Goal: Transaction & Acquisition: Purchase product/service

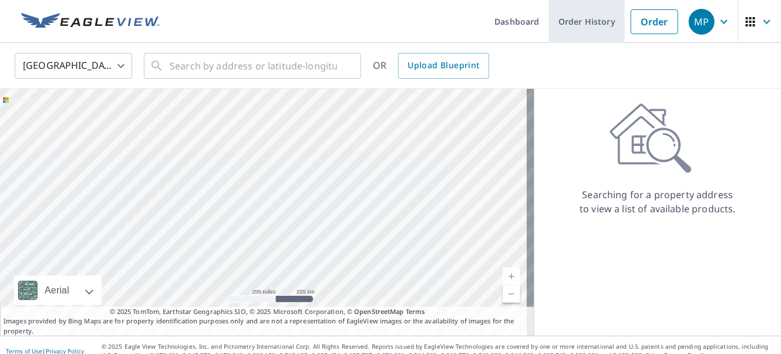
click at [576, 19] on link "Order History" at bounding box center [587, 21] width 76 height 43
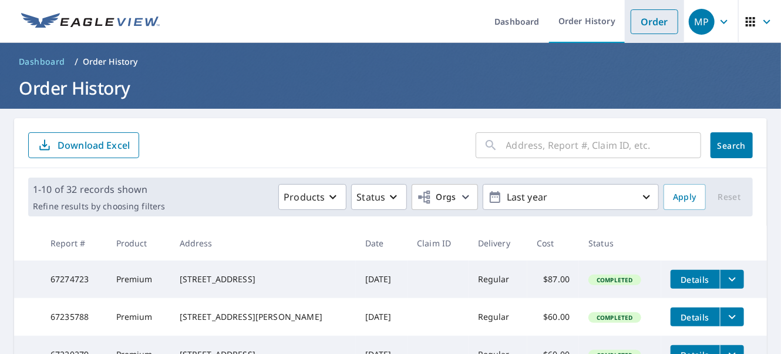
click at [633, 24] on link "Order" at bounding box center [655, 21] width 48 height 25
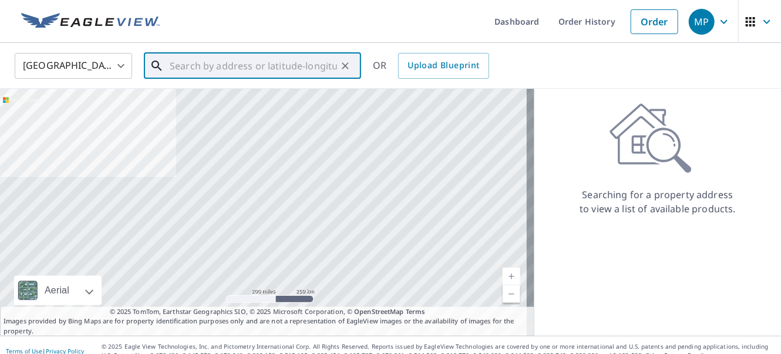
click at [205, 62] on input "text" at bounding box center [253, 65] width 167 height 33
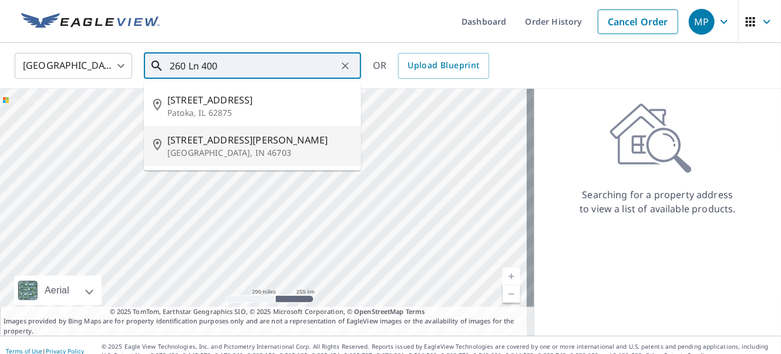
click at [247, 146] on span "[STREET_ADDRESS][PERSON_NAME]" at bounding box center [259, 140] width 184 height 14
type input "[STREET_ADDRESS][PERSON_NAME]"
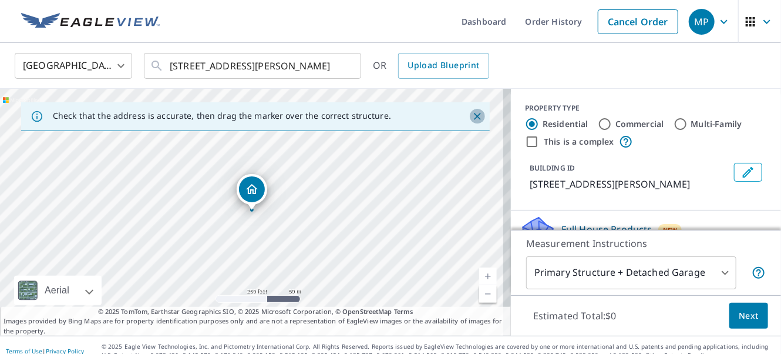
click at [472, 113] on icon "Close" at bounding box center [478, 116] width 12 height 12
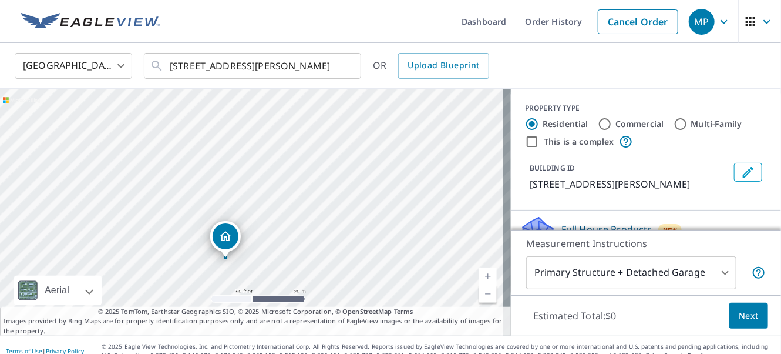
drag, startPoint x: 214, startPoint y: 156, endPoint x: 541, endPoint y: 92, distance: 333.3
click at [541, 92] on div "[STREET_ADDRESS][PERSON_NAME] Aerial Road A standard road map Aerial A detailed…" at bounding box center [390, 212] width 781 height 247
drag, startPoint x: 211, startPoint y: 276, endPoint x: 653, endPoint y: 249, distance: 442.6
click at [653, 249] on div "[STREET_ADDRESS][PERSON_NAME] Aerial Road A standard road map Aerial A detailed…" at bounding box center [390, 212] width 781 height 247
click at [482, 274] on link "Current Level 19, Zoom In" at bounding box center [488, 276] width 18 height 18
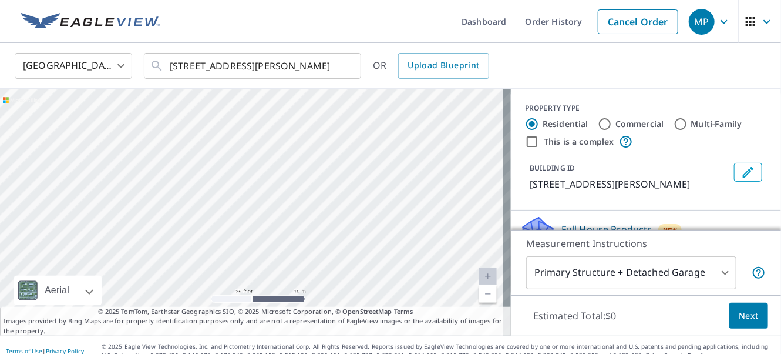
click at [479, 296] on link "Current Level 20, Zoom Out" at bounding box center [488, 294] width 18 height 18
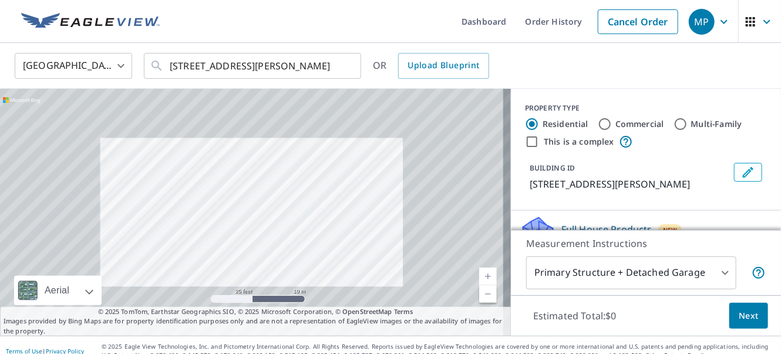
click at [479, 296] on link "Current Level 20, Zoom Out" at bounding box center [488, 294] width 18 height 18
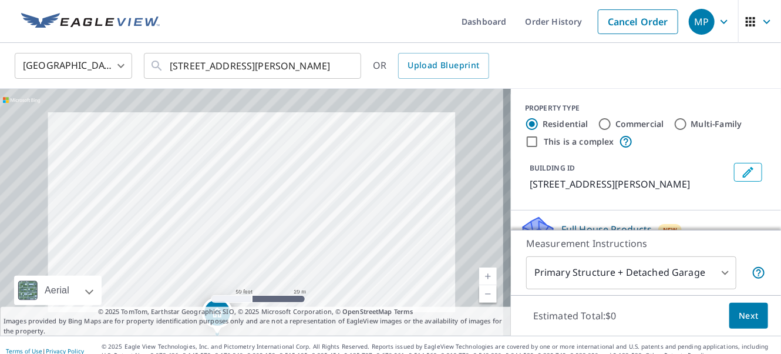
click at [479, 296] on link "Current Level 19, Zoom Out" at bounding box center [488, 294] width 18 height 18
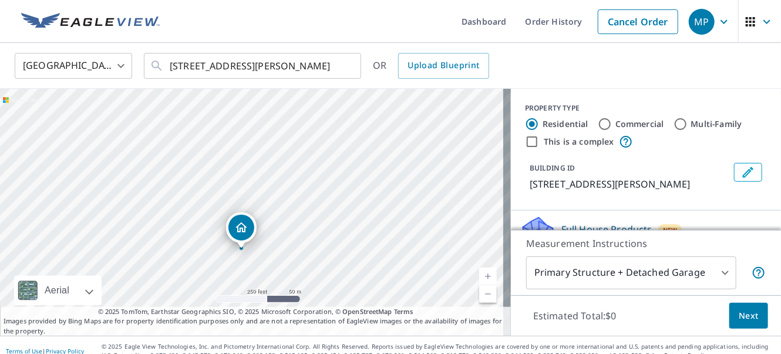
click at [479, 296] on link "Current Level 17, Zoom Out" at bounding box center [488, 294] width 18 height 18
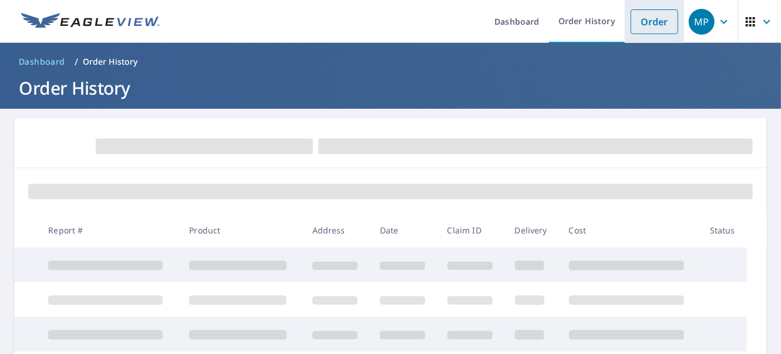
click at [637, 25] on link "Order" at bounding box center [655, 21] width 48 height 25
click at [644, 20] on link "Order" at bounding box center [655, 21] width 48 height 25
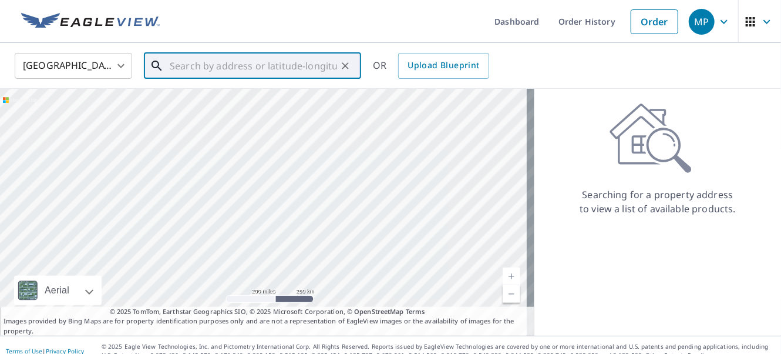
click at [205, 64] on input "text" at bounding box center [253, 65] width 167 height 33
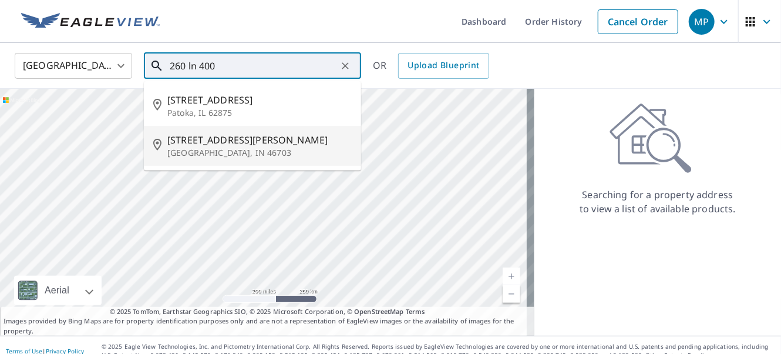
click at [227, 144] on span "[STREET_ADDRESS][PERSON_NAME]" at bounding box center [259, 140] width 184 height 14
type input "[STREET_ADDRESS][PERSON_NAME]"
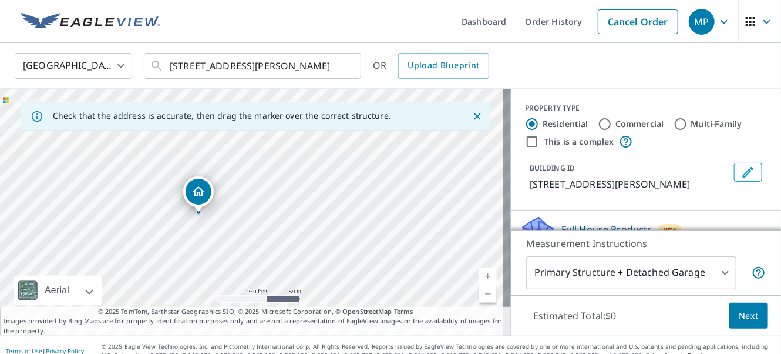
click at [417, 211] on div "[STREET_ADDRESS][PERSON_NAME]" at bounding box center [255, 212] width 511 height 247
click at [479, 275] on link "Current Level 17, Zoom In" at bounding box center [488, 276] width 18 height 18
click at [479, 275] on link "Current Level 18, Zoom In" at bounding box center [488, 276] width 18 height 18
drag, startPoint x: 388, startPoint y: 242, endPoint x: 513, endPoint y: 223, distance: 125.9
click at [513, 223] on div "Check that the address is accurate, then drag the marker over the correct struc…" at bounding box center [390, 212] width 781 height 247
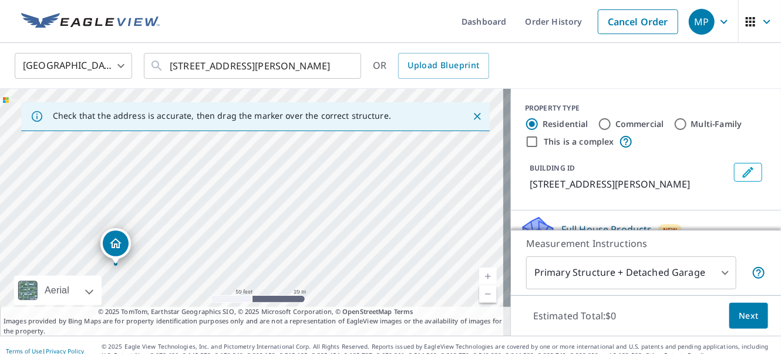
click at [480, 276] on link "Current Level 19, Zoom In" at bounding box center [488, 276] width 18 height 18
click at [556, 329] on div "Estimated Total: $0 Next" at bounding box center [646, 315] width 270 height 41
drag, startPoint x: 173, startPoint y: 181, endPoint x: 326, endPoint y: 185, distance: 153.4
click at [318, 185] on div "[STREET_ADDRESS][PERSON_NAME]" at bounding box center [255, 212] width 511 height 247
drag, startPoint x: 227, startPoint y: 216, endPoint x: 589, endPoint y: 211, distance: 362.5
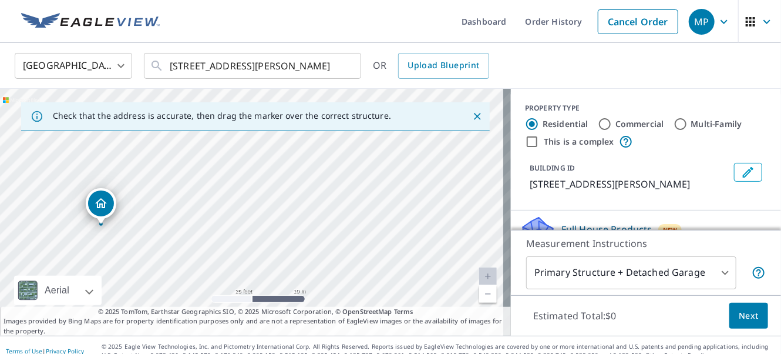
click at [589, 211] on div "Check that the address is accurate, then drag the marker over the correct struc…" at bounding box center [390, 212] width 781 height 247
click at [656, 139] on div "This is a complex" at bounding box center [646, 142] width 242 height 14
click at [472, 115] on icon "Close" at bounding box center [478, 116] width 12 height 12
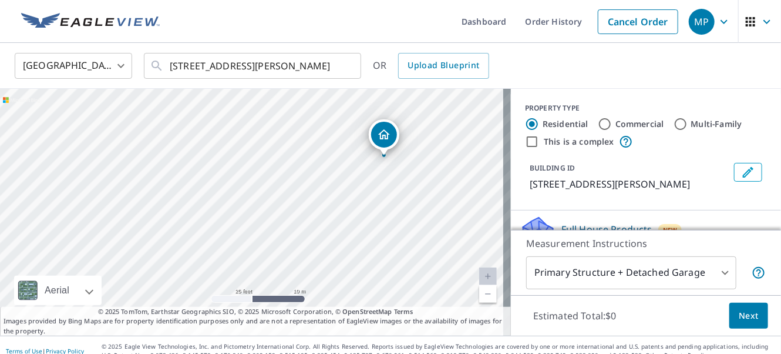
scroll to position [166, 0]
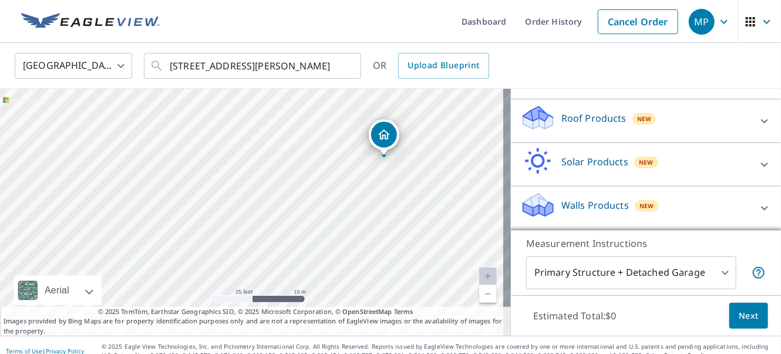
click at [562, 121] on p "Roof Products" at bounding box center [594, 118] width 65 height 14
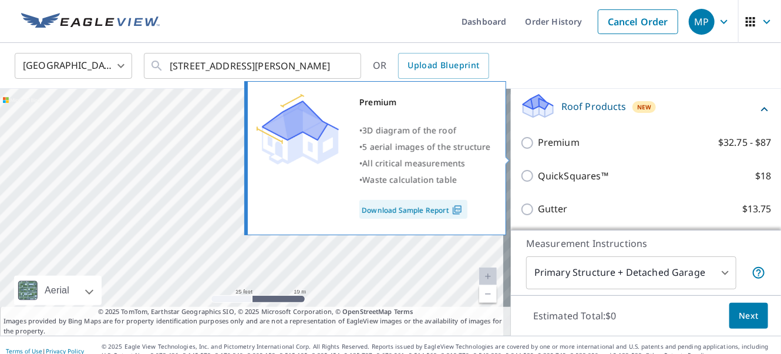
click at [538, 150] on p "Premium" at bounding box center [559, 142] width 42 height 15
click at [533, 150] on input "Premium $32.75 - $87" at bounding box center [529, 143] width 18 height 14
checkbox input "true"
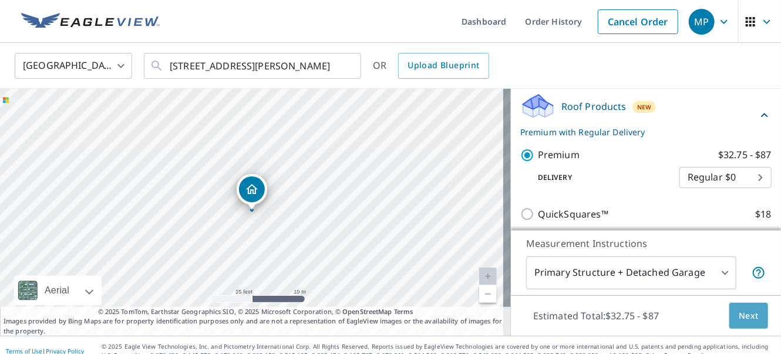
click at [748, 309] on span "Next" at bounding box center [749, 315] width 20 height 15
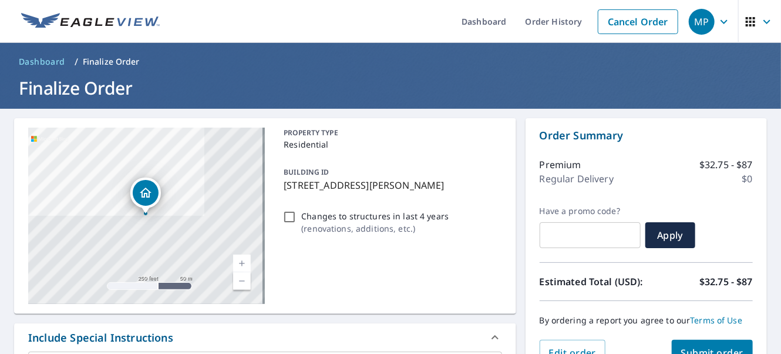
scroll to position [177, 0]
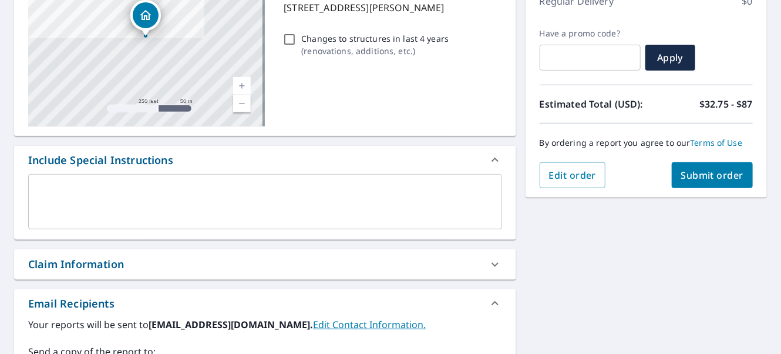
click at [702, 174] on span "Submit order" at bounding box center [712, 175] width 63 height 13
checkbox input "true"
